Goal: Task Accomplishment & Management: Use online tool/utility

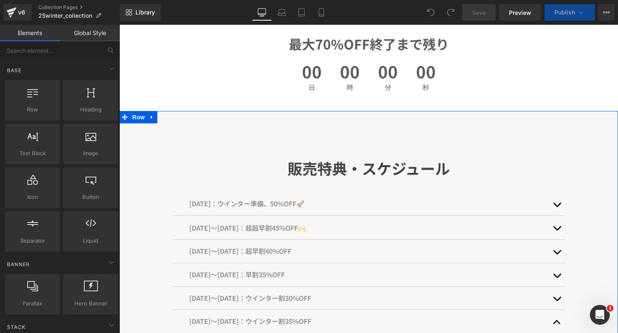
scroll to position [279, 0]
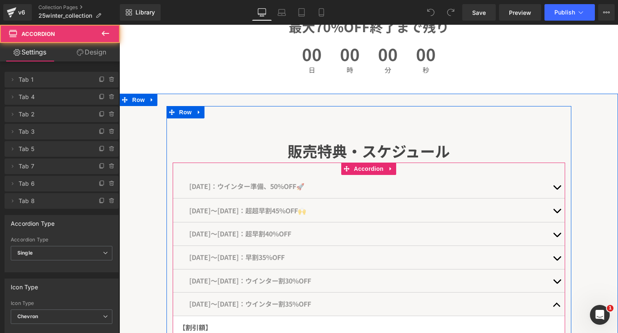
click at [554, 183] on button "button" at bounding box center [556, 186] width 17 height 23
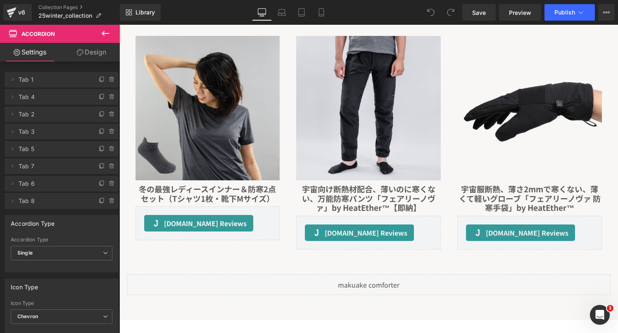
scroll to position [3639, 0]
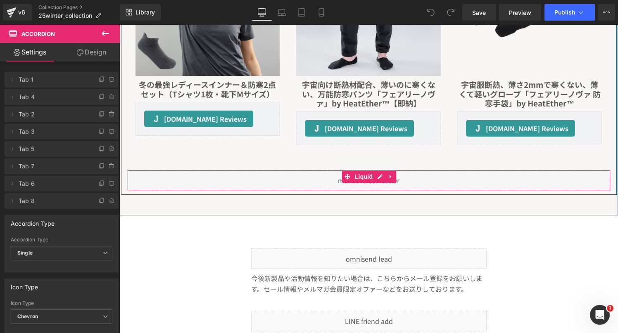
click at [299, 180] on div "Liquid" at bounding box center [368, 180] width 483 height 21
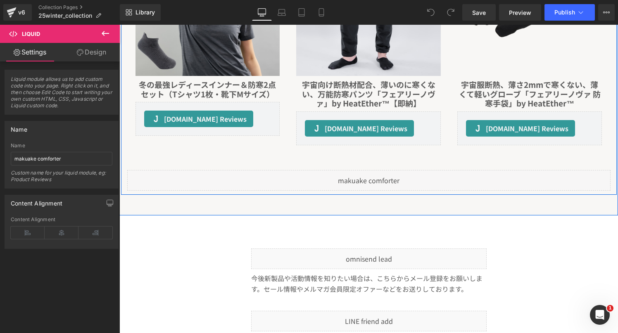
click at [380, 175] on icon at bounding box center [378, 177] width 4 height 4
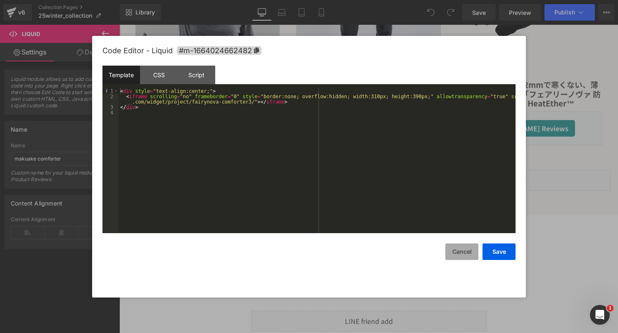
click at [464, 252] on button "Cancel" at bounding box center [461, 252] width 33 height 17
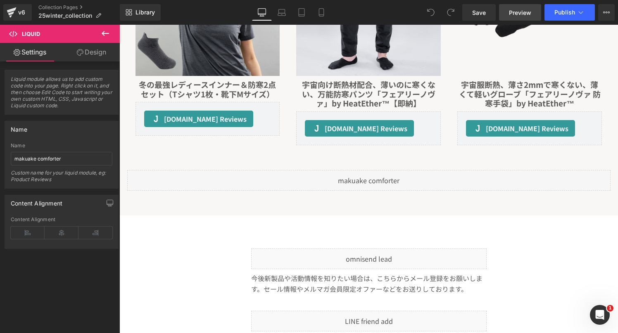
click at [514, 11] on span "Preview" at bounding box center [520, 12] width 22 height 9
click at [101, 31] on icon at bounding box center [105, 33] width 10 height 10
click at [0, 0] on link "Global Style" at bounding box center [0, 0] width 0 height 0
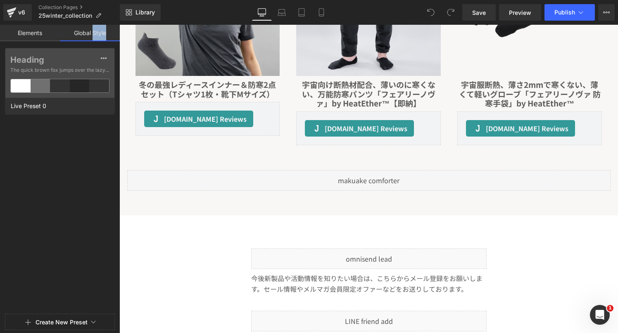
click at [101, 31] on link "Global Style" at bounding box center [90, 33] width 60 height 17
click at [46, 31] on link "Elements" at bounding box center [30, 33] width 60 height 17
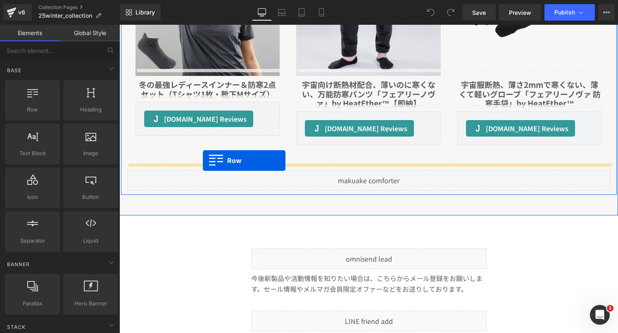
drag, startPoint x: 156, startPoint y: 137, endPoint x: 203, endPoint y: 161, distance: 52.4
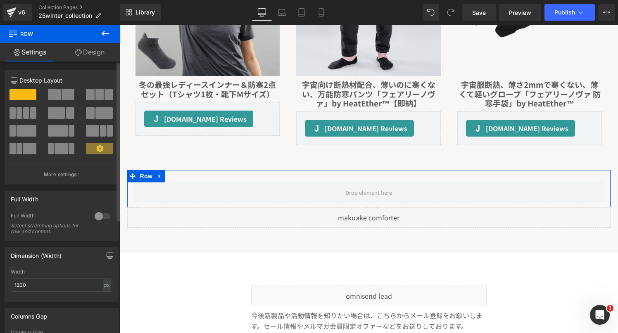
click at [62, 93] on span at bounding box center [68, 95] width 13 height 12
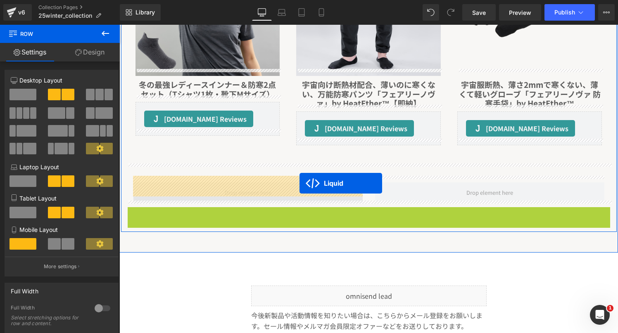
drag, startPoint x: 371, startPoint y: 206, endPoint x: 299, endPoint y: 183, distance: 74.8
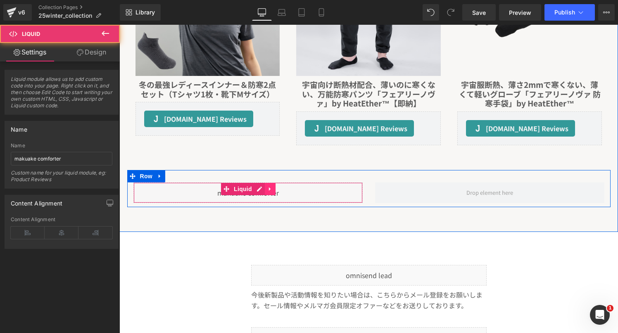
click at [267, 186] on icon at bounding box center [270, 189] width 6 height 6
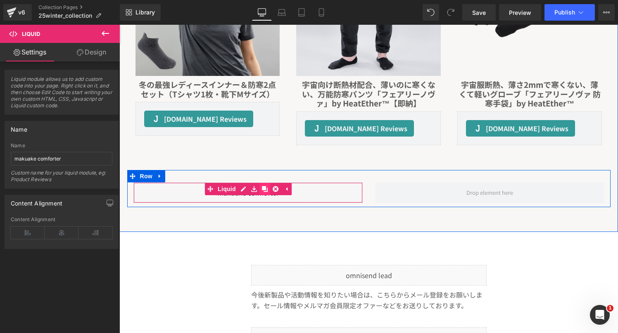
click at [264, 186] on icon at bounding box center [265, 189] width 6 height 6
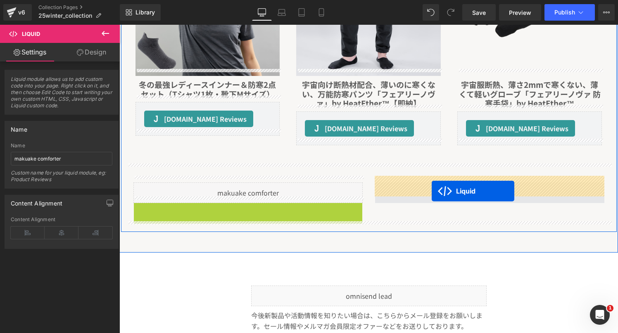
drag, startPoint x: 247, startPoint y: 204, endPoint x: 431, endPoint y: 191, distance: 184.6
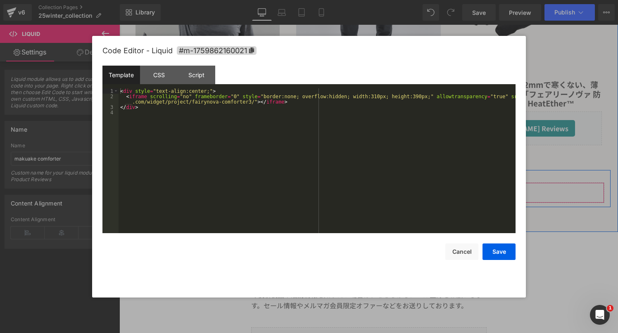
click at [497, 185] on link at bounding box center [500, 189] width 11 height 12
click at [313, 186] on div "< div style = "text-align:center;" > < iframe scrolling = "no" frameborder = "0…" at bounding box center [317, 166] width 397 height 156
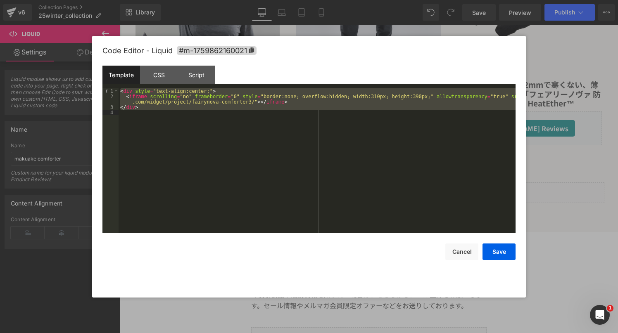
click at [265, 151] on div "< div style = "text-align:center;" > < iframe scrolling = "no" frameborder = "0…" at bounding box center [317, 166] width 397 height 156
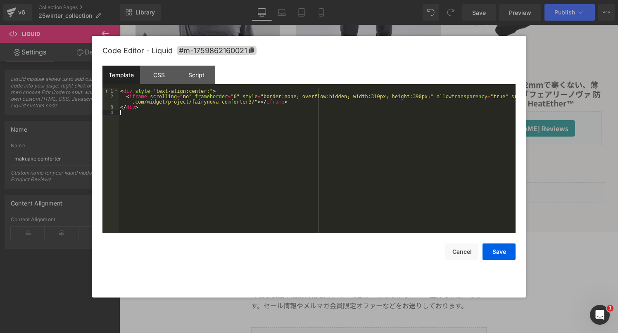
click at [168, 136] on div "< div style = "text-align:center;" > < iframe scrolling = "no" frameborder = "0…" at bounding box center [317, 166] width 397 height 156
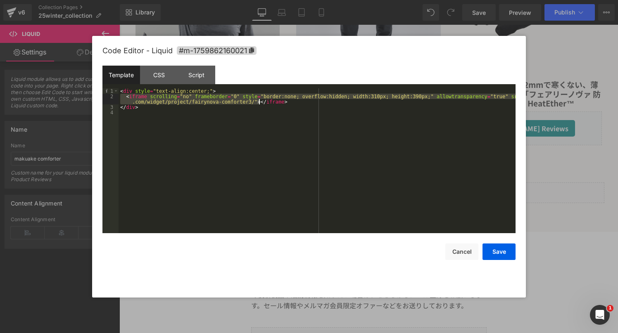
drag, startPoint x: 120, startPoint y: 98, endPoint x: 294, endPoint y: 103, distance: 173.5
click at [294, 103] on div "< div style = "text-align:center;" > < iframe scrolling = "no" frameborder = "0…" at bounding box center [317, 166] width 397 height 156
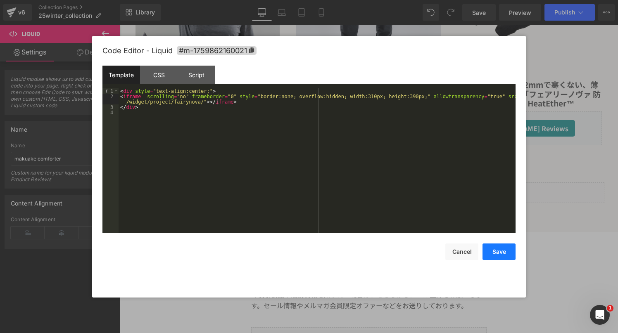
click at [493, 251] on button "Save" at bounding box center [498, 252] width 33 height 17
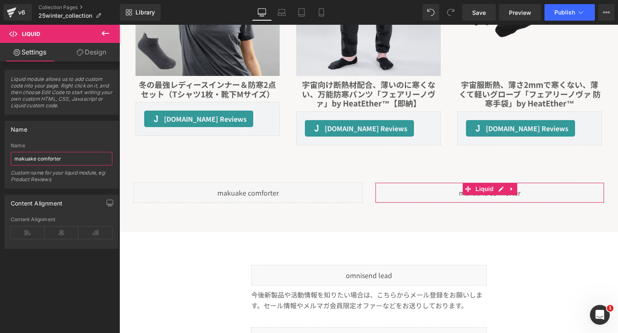
click at [75, 161] on input "makuake comforter" at bounding box center [62, 159] width 102 height 14
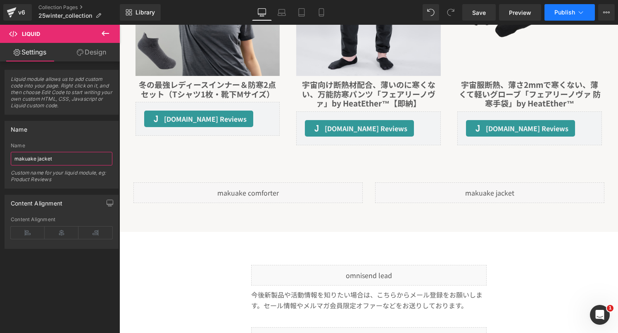
type input "makuake jacket"
click at [557, 12] on span "Publish" at bounding box center [564, 12] width 21 height 7
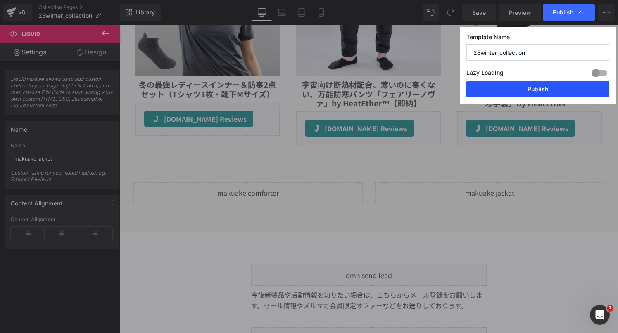
click at [507, 85] on button "Publish" at bounding box center [537, 89] width 143 height 17
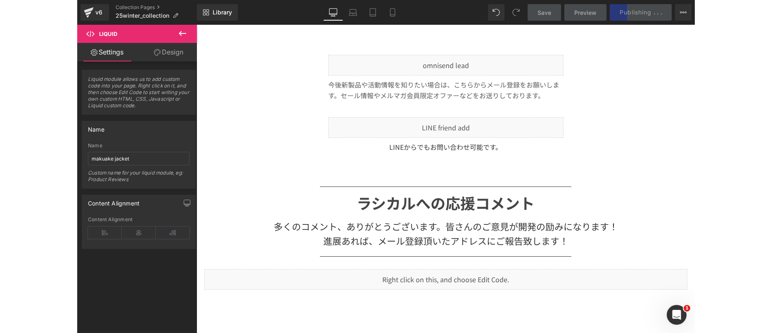
scroll to position [3649, 0]
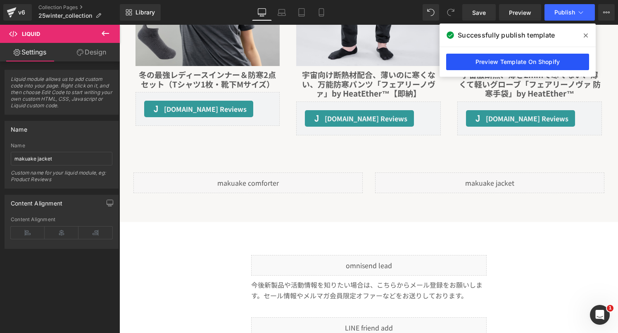
click at [556, 60] on link "Preview Template On Shopify" at bounding box center [517, 62] width 143 height 17
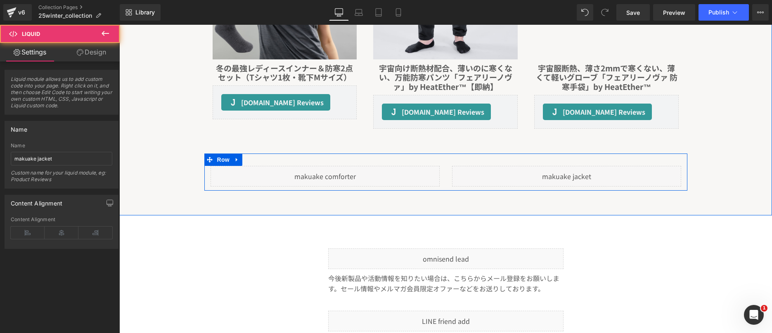
click at [499, 171] on div "Liquid" at bounding box center [566, 176] width 229 height 21
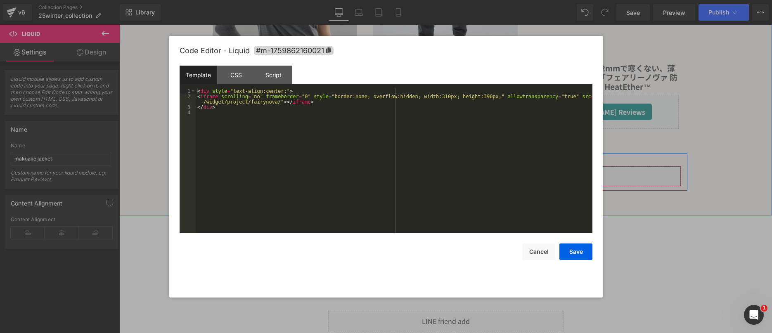
click at [577, 166] on link at bounding box center [578, 172] width 11 height 12
click at [279, 115] on div "< div style = "text-align:center;" > < iframe scrolling = "no" frameborder = "0…" at bounding box center [394, 166] width 397 height 156
click at [573, 253] on button "Save" at bounding box center [575, 252] width 33 height 17
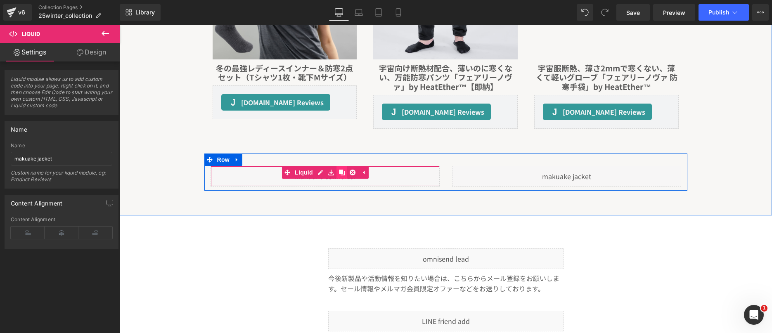
click at [341, 170] on icon at bounding box center [342, 173] width 6 height 6
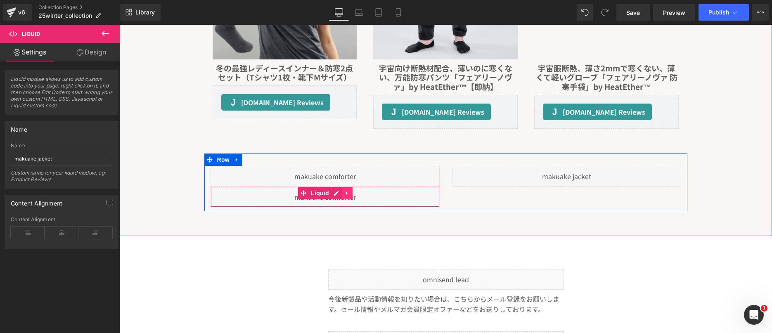
click at [348, 190] on icon at bounding box center [347, 193] width 6 height 6
click at [349, 187] on link at bounding box center [352, 193] width 11 height 12
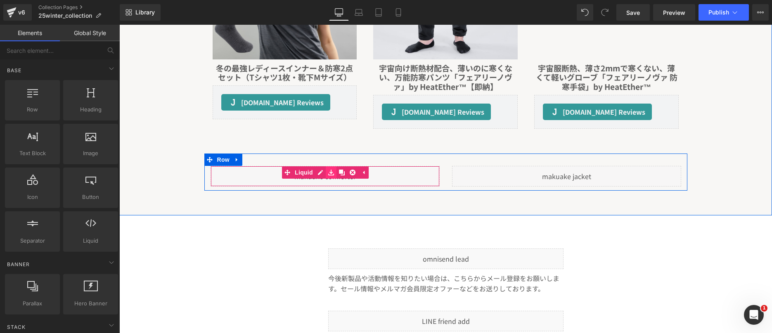
click at [328, 169] on icon at bounding box center [331, 172] width 6 height 6
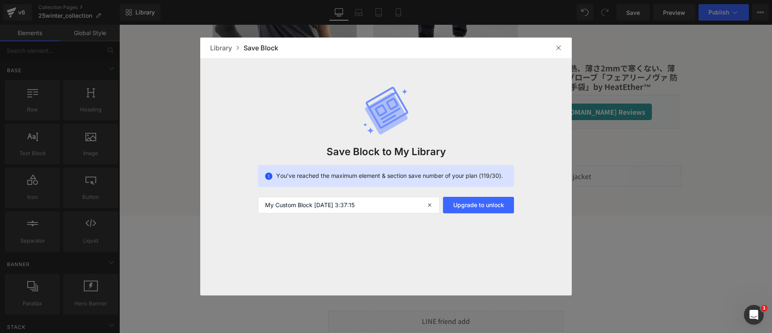
click at [320, 165] on div "Save Block to My Library You’ve reached the maximum element & section save numb…" at bounding box center [386, 135] width 372 height 155
click at [558, 48] on img at bounding box center [558, 48] width 7 height 7
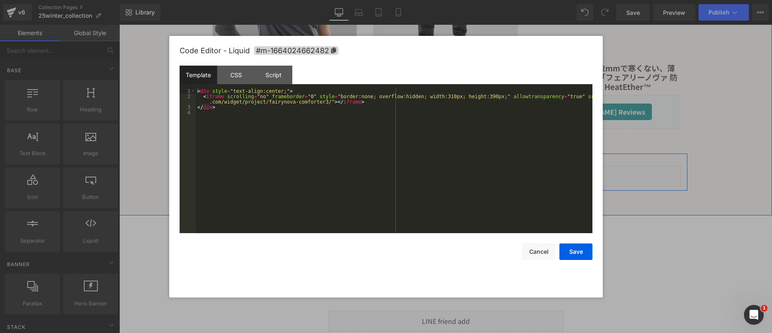
click at [320, 168] on div "Liquid" at bounding box center [325, 176] width 229 height 21
click at [283, 126] on div "< div style = "text-align:center;" > < iframe scrolling = "no" frameborder = "0…" at bounding box center [394, 166] width 397 height 156
click at [577, 252] on button "Save" at bounding box center [575, 252] width 33 height 17
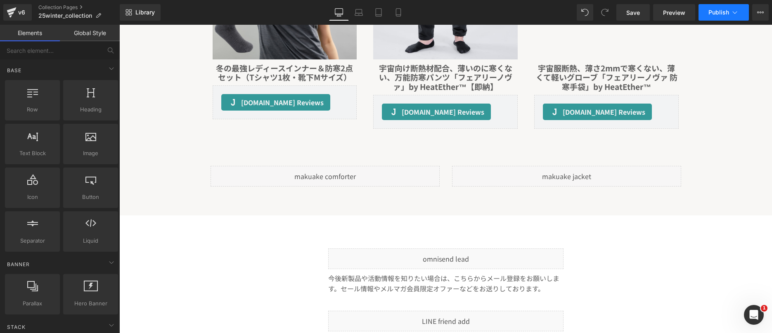
click at [617, 14] on span "Publish" at bounding box center [719, 12] width 21 height 7
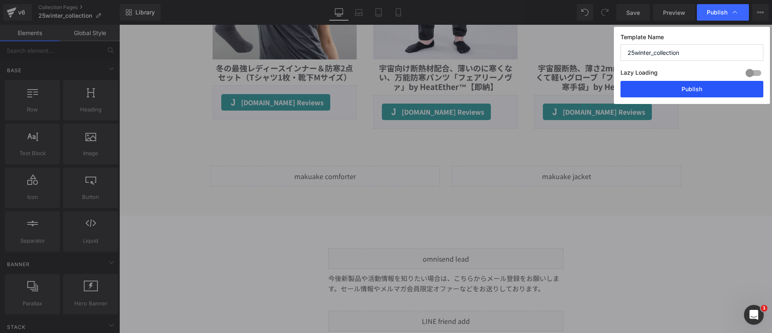
click at [617, 86] on button "Publish" at bounding box center [692, 89] width 143 height 17
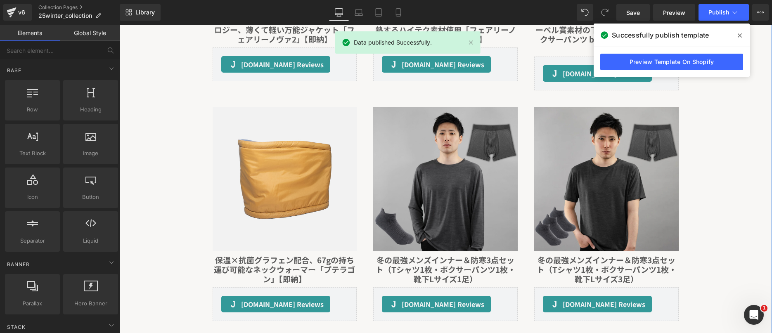
click at [438, 136] on img at bounding box center [445, 179] width 145 height 145
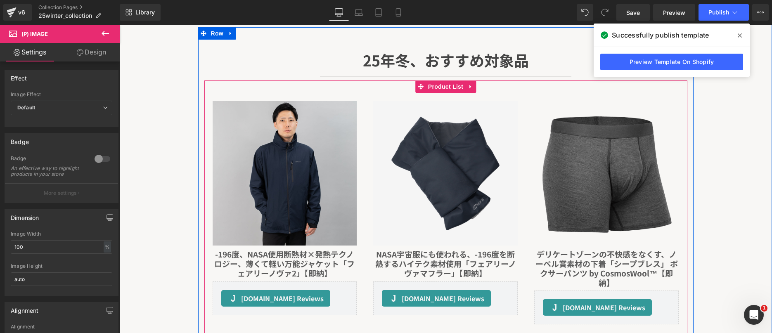
scroll to position [2984, 0]
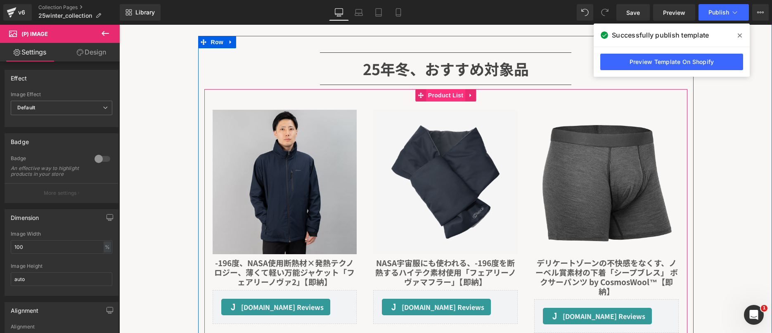
click at [438, 92] on span "Product List" at bounding box center [445, 95] width 39 height 12
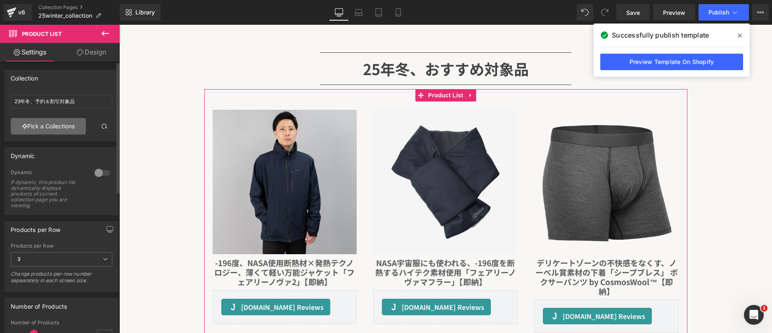
click at [69, 122] on link "Pick a Collections" at bounding box center [48, 126] width 75 height 17
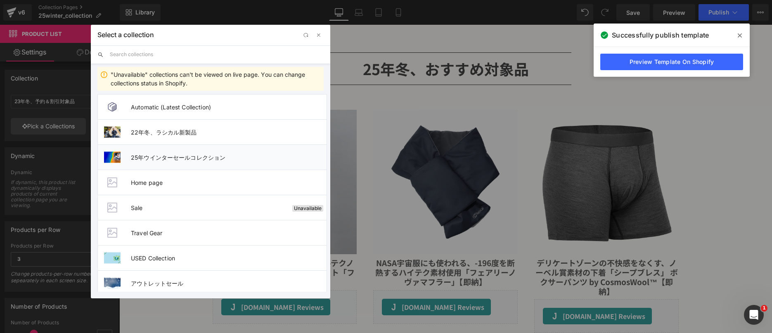
click at [144, 155] on span "25年ウインターセールコレクション" at bounding box center [229, 157] width 196 height 7
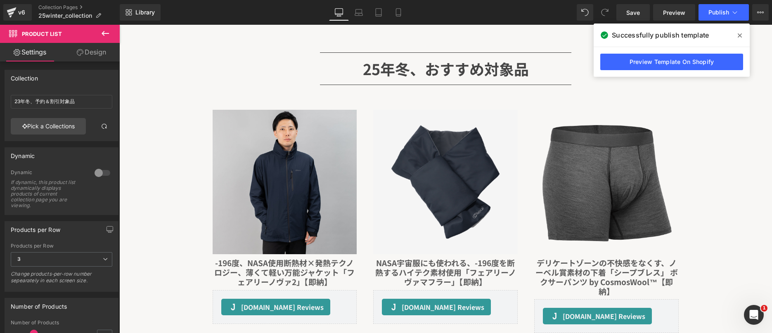
type input "25年ウインターセールコレクション"
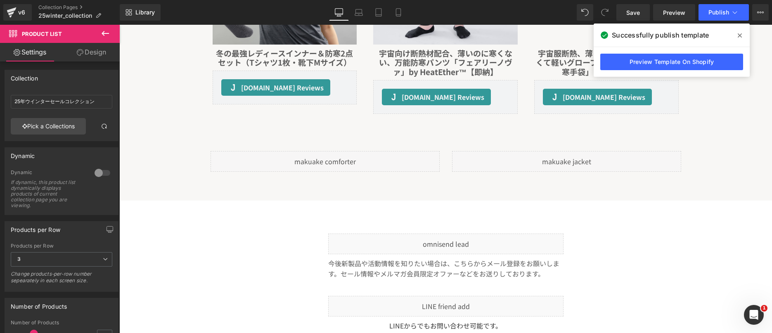
scroll to position [3749, 0]
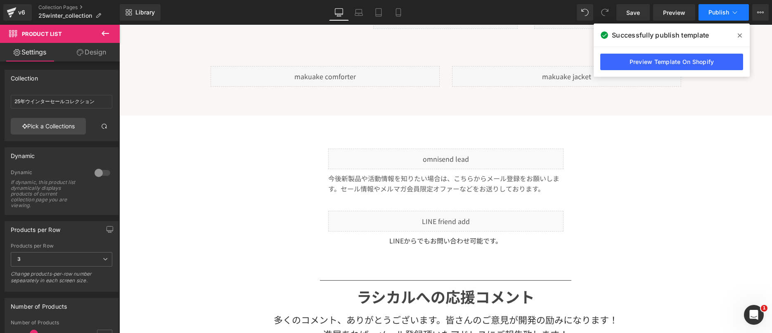
click at [617, 13] on span "Publish" at bounding box center [719, 12] width 21 height 7
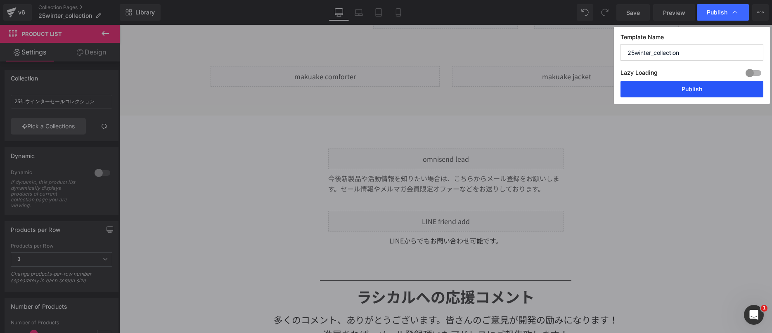
click at [617, 92] on button "Publish" at bounding box center [692, 89] width 143 height 17
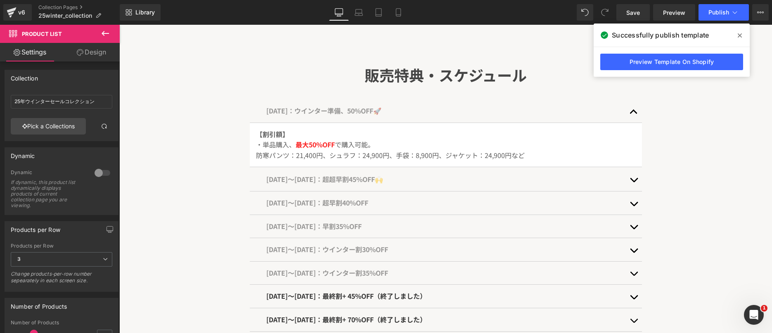
scroll to position [0, 0]
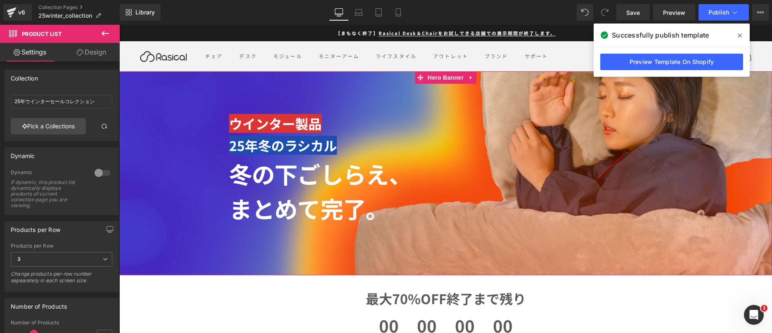
click at [166, 111] on div at bounding box center [445, 173] width 653 height 204
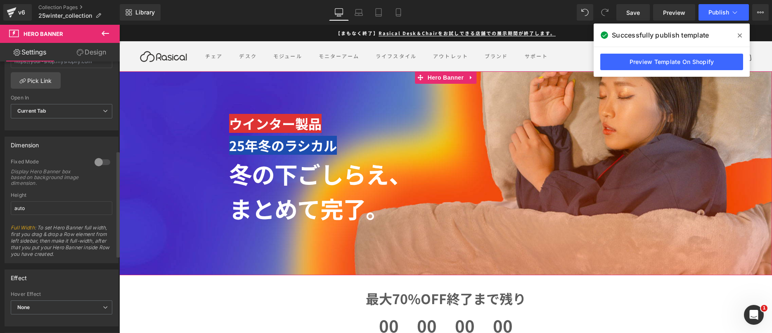
scroll to position [232, 0]
click at [245, 143] on span "25年冬のラシカル" at bounding box center [283, 145] width 108 height 19
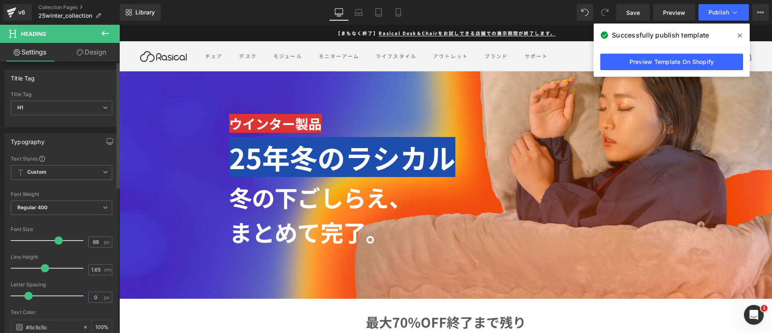
type input "70"
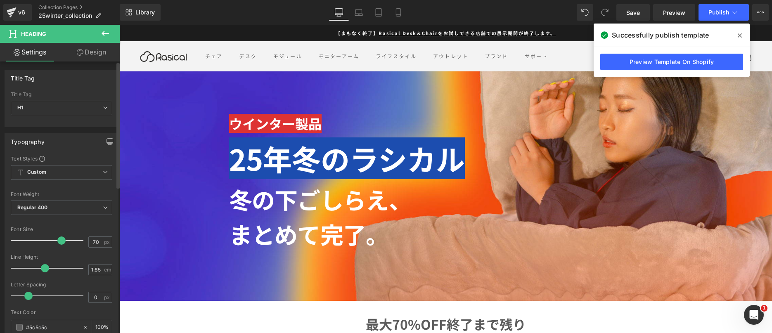
drag, startPoint x: 38, startPoint y: 238, endPoint x: 59, endPoint y: 243, distance: 22.1
click at [59, 243] on div at bounding box center [49, 240] width 69 height 17
click at [261, 130] on h1 "ウインター製品" at bounding box center [355, 124] width 252 height 22
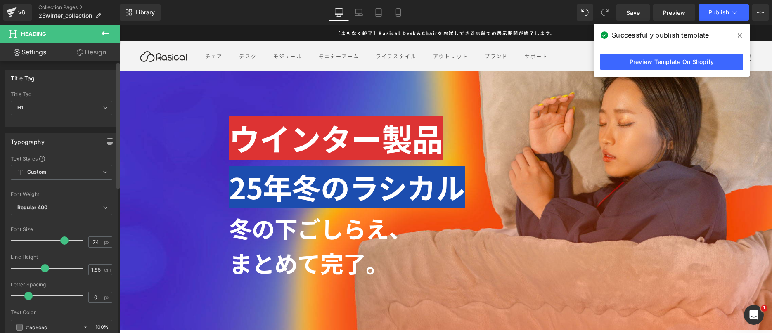
type input "73"
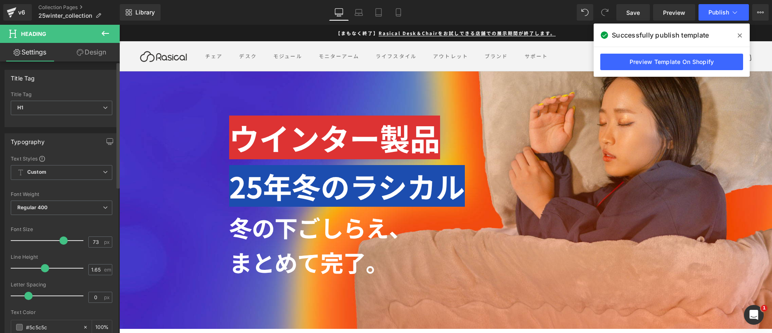
drag, startPoint x: 33, startPoint y: 244, endPoint x: 62, endPoint y: 248, distance: 29.1
click at [62, 248] on div at bounding box center [49, 240] width 69 height 17
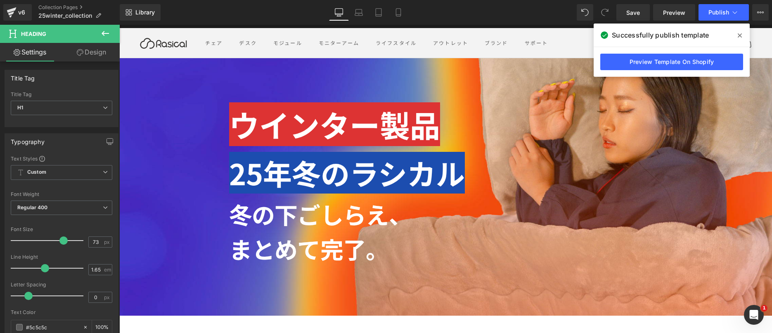
scroll to position [15, 0]
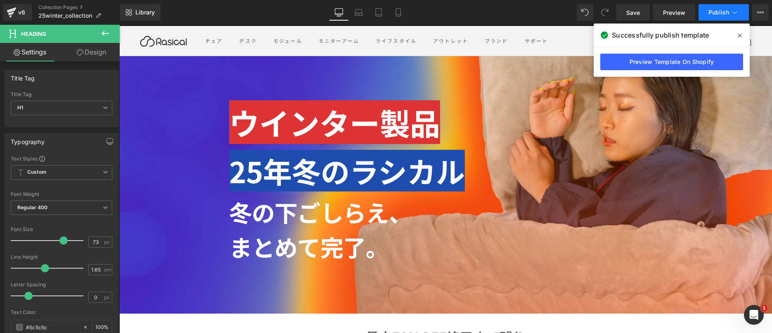
click at [617, 14] on span "Publish" at bounding box center [719, 12] width 21 height 7
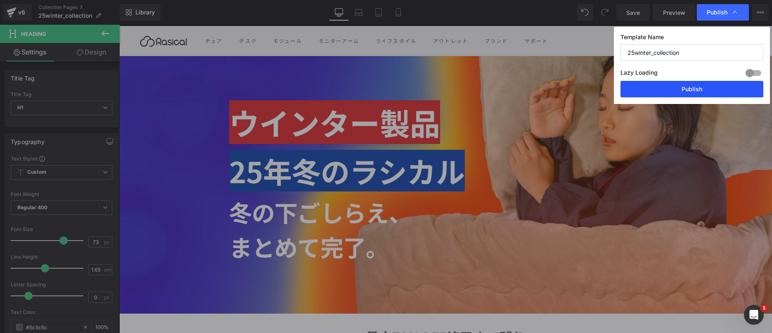
click at [617, 86] on button "Publish" at bounding box center [692, 89] width 143 height 17
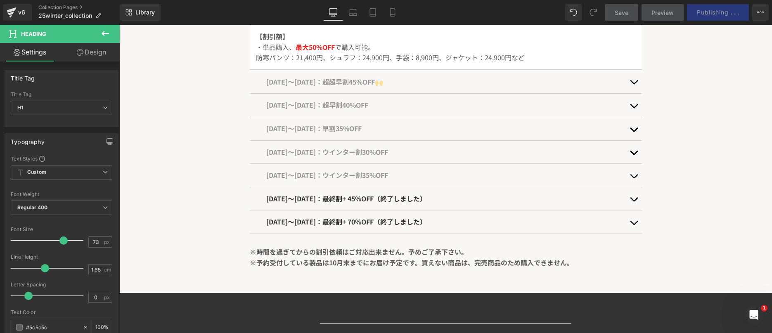
scroll to position [405, 0]
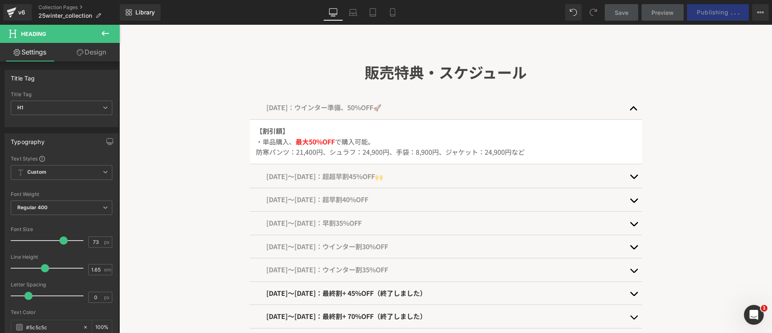
click at [227, 114] on div "販売特典・スケジュール Heading [DATE]：ウインター準備、50%OFF🚀 Text Block 【割引額】 ・単品購入、 最大50%OFF で購入…" at bounding box center [445, 197] width 653 height 340
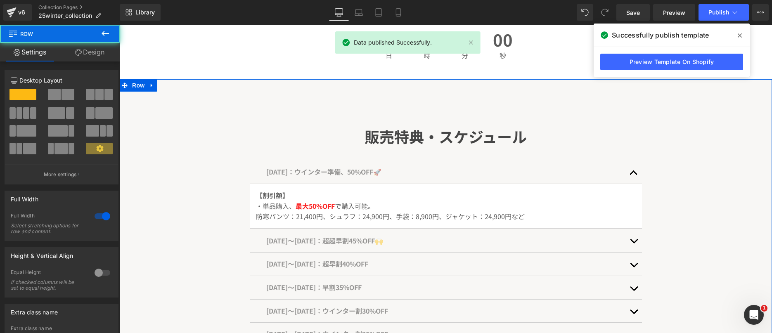
scroll to position [337, 0]
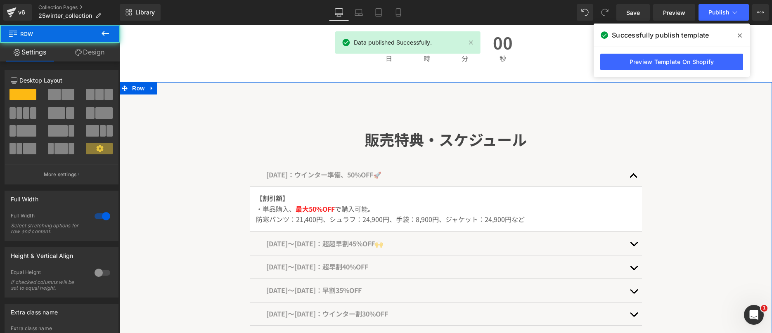
click at [227, 114] on div "販売特典・スケジュール Heading [DATE]：ウインター準備、50%OFF🚀 Text Block 【割引額】 ・単品購入、 最大50%OFF で購入…" at bounding box center [445, 265] width 653 height 340
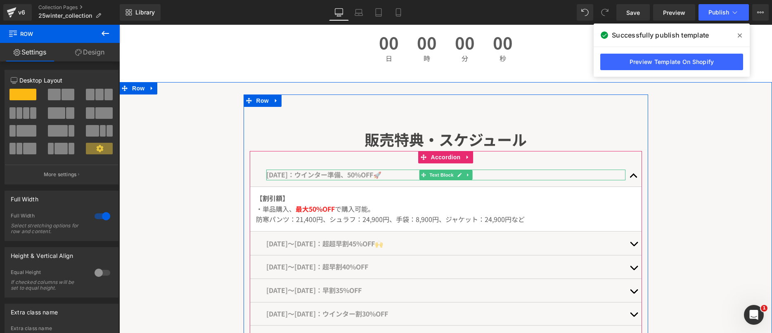
click at [311, 176] on span "[DATE]：ウインター準備、50%OFF🚀" at bounding box center [323, 175] width 115 height 10
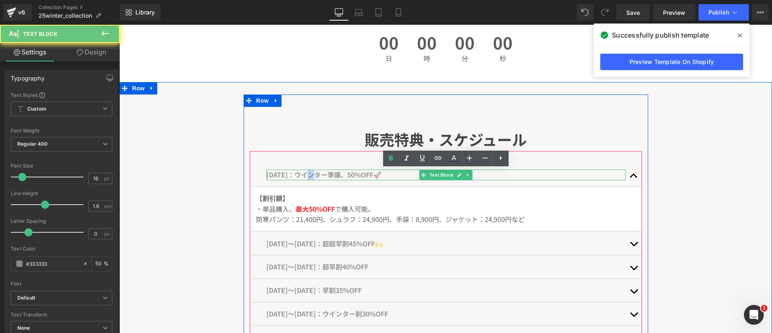
click at [311, 176] on span "[DATE]：ウインター準備、50%OFF🚀" at bounding box center [323, 175] width 115 height 10
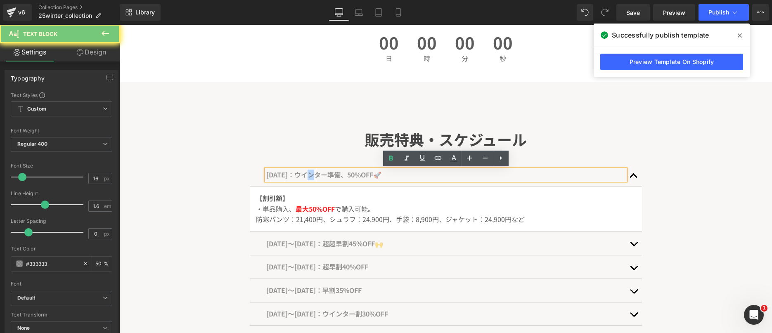
click at [310, 175] on span "[DATE]：ウインター準備、50%OFF🚀" at bounding box center [323, 175] width 115 height 10
